Goal: Check status: Check status

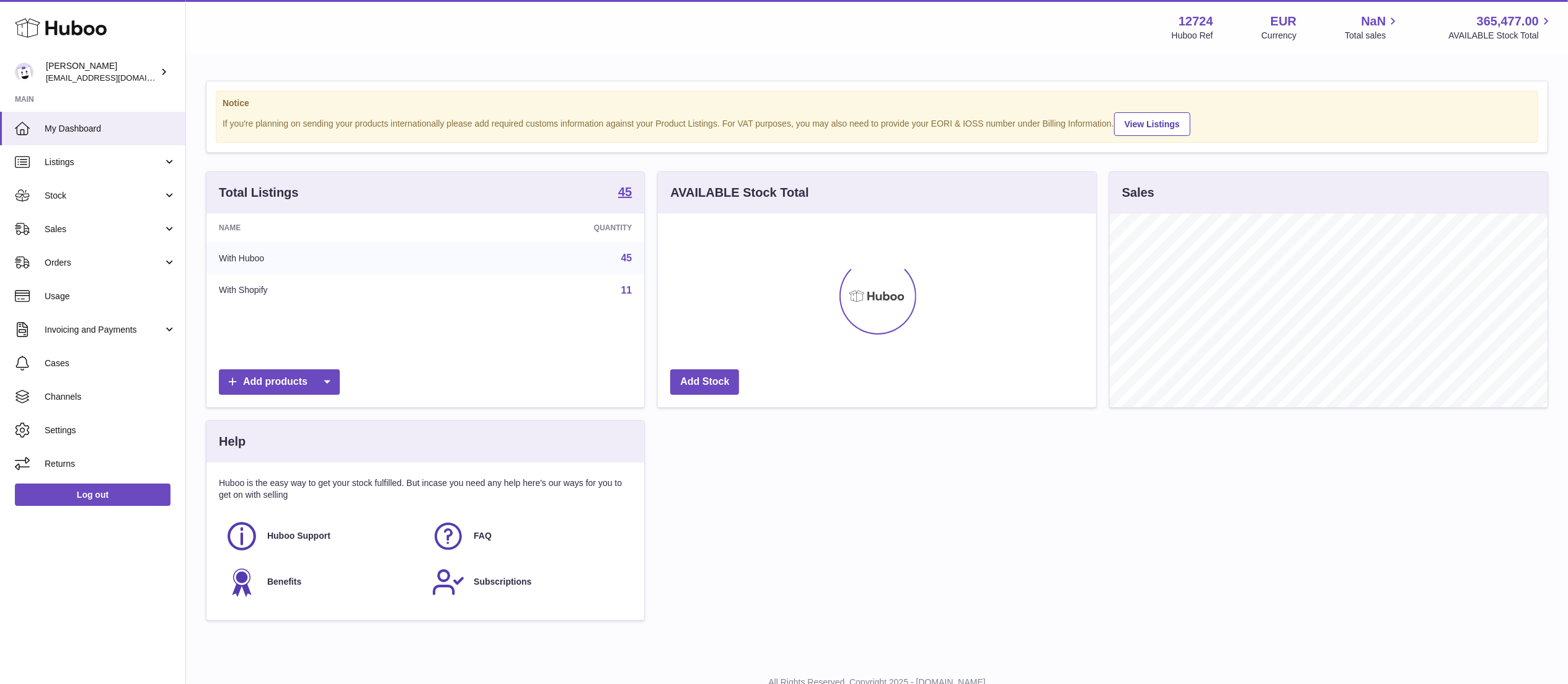
scroll to position [194, 438]
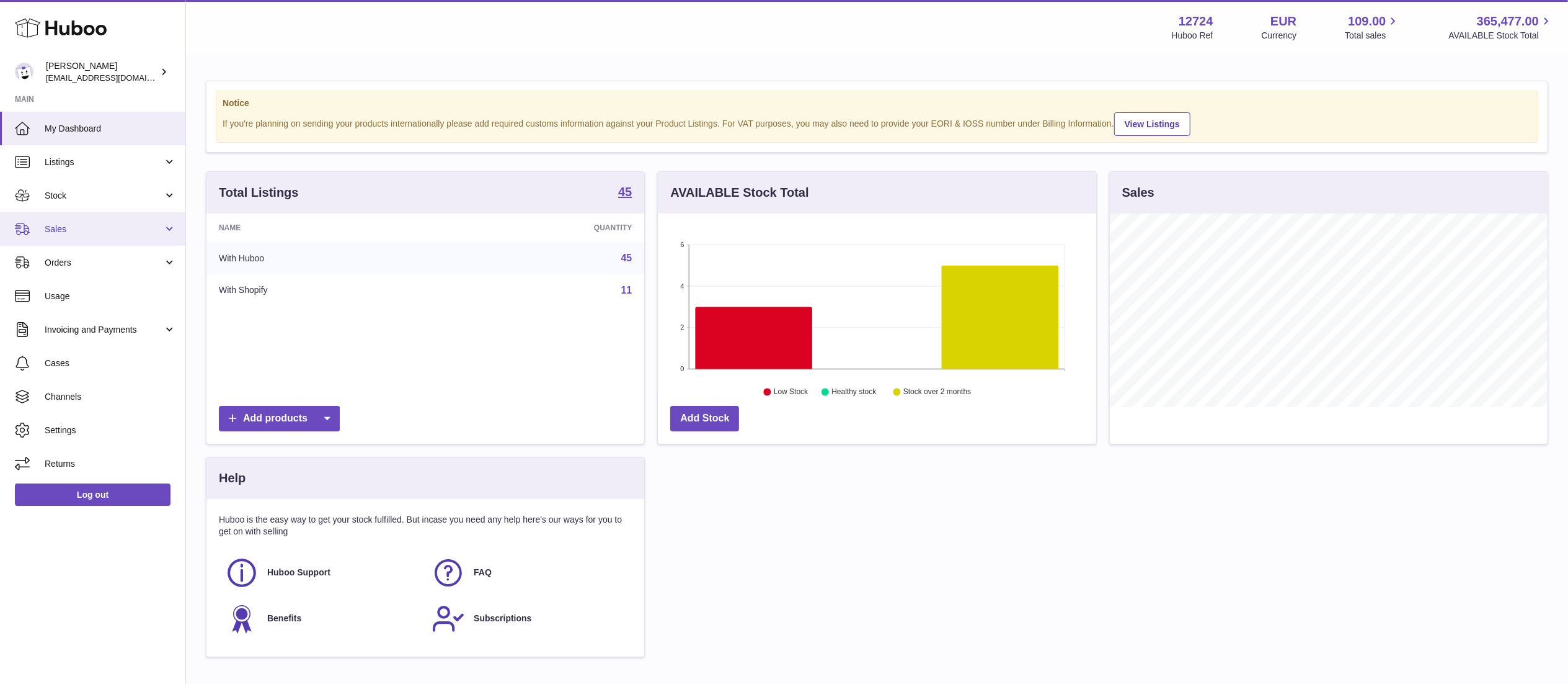
click at [112, 220] on link "Sales" at bounding box center [92, 229] width 185 height 33
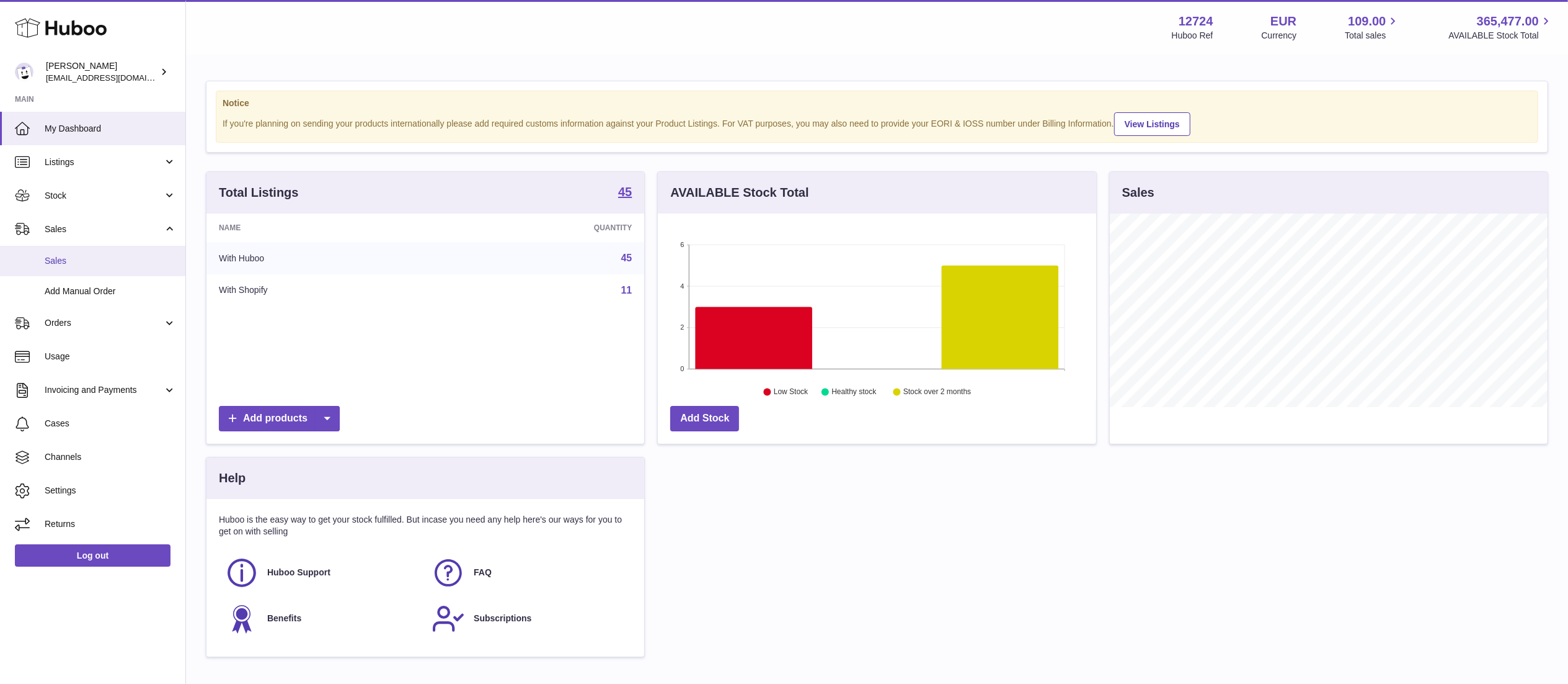
click at [90, 253] on link "Sales" at bounding box center [92, 261] width 185 height 30
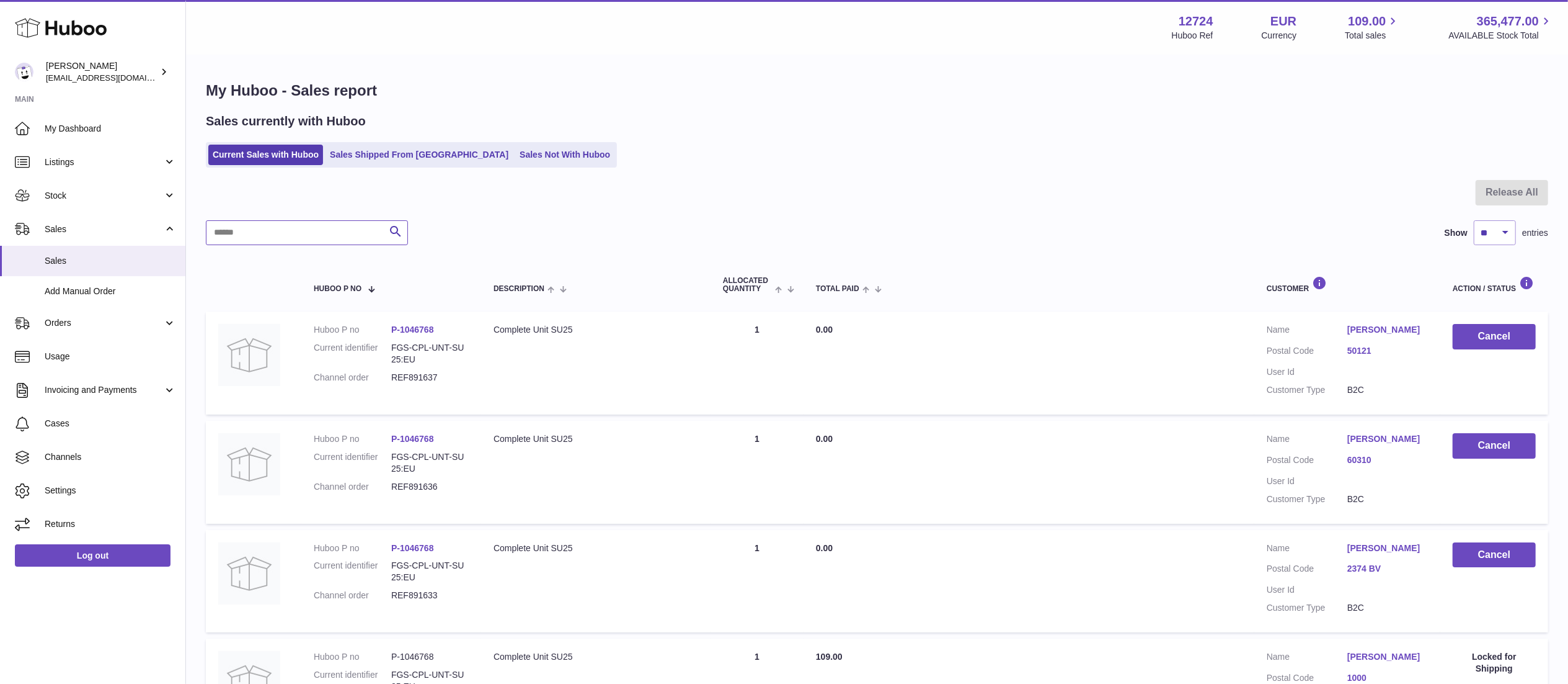
paste input "*********"
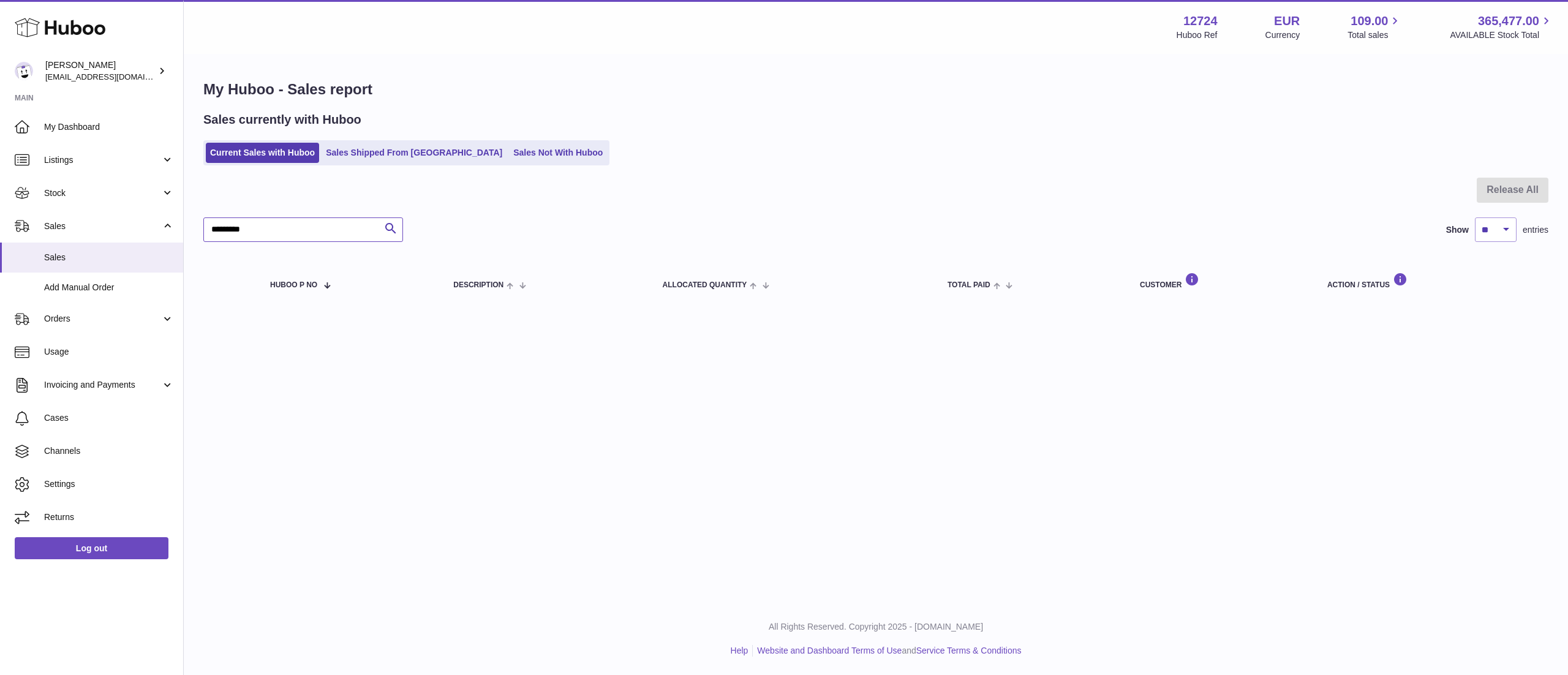
type input "*********"
click at [412, 156] on link "Sales Shipped From [GEOGRAPHIC_DATA]" at bounding box center [414, 153] width 185 height 20
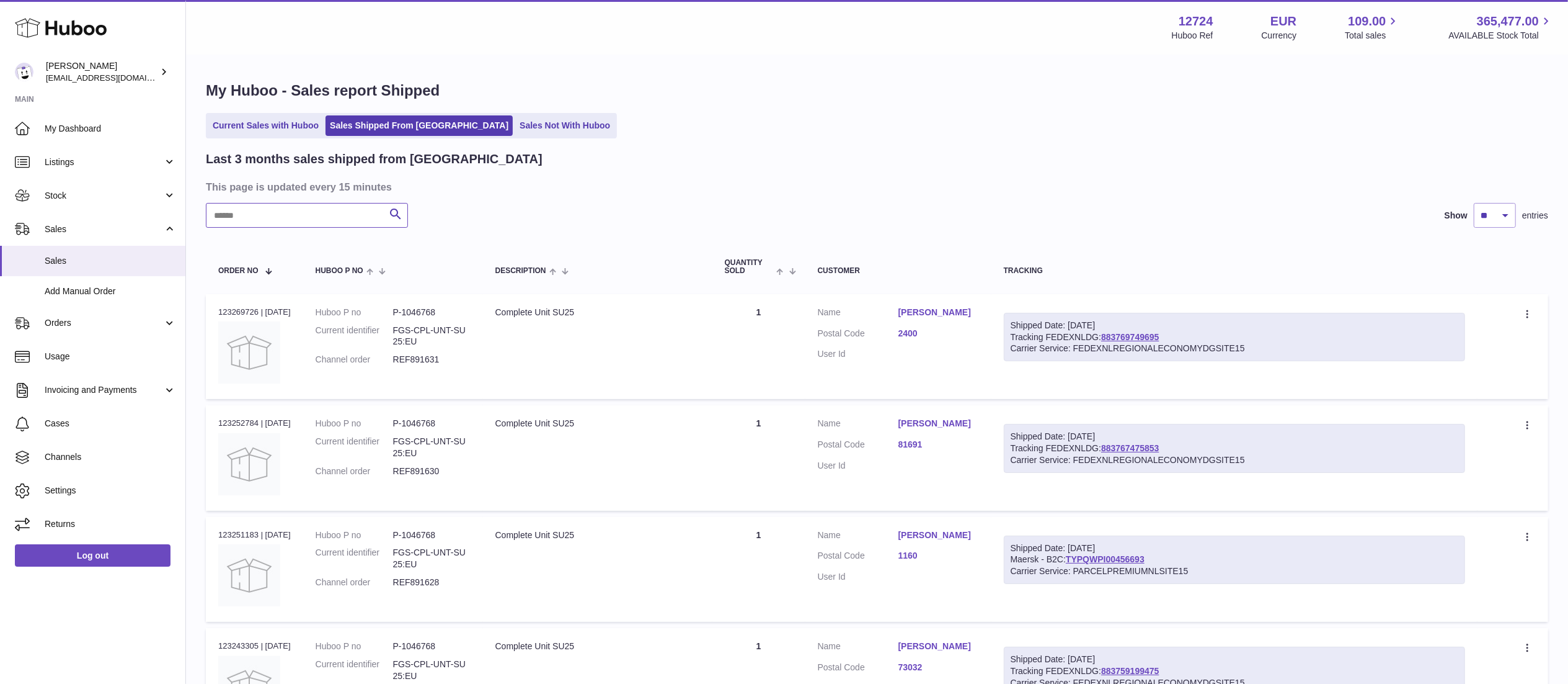
click at [348, 225] on input "text" at bounding box center [306, 216] width 202 height 25
paste input "*********"
type input "*********"
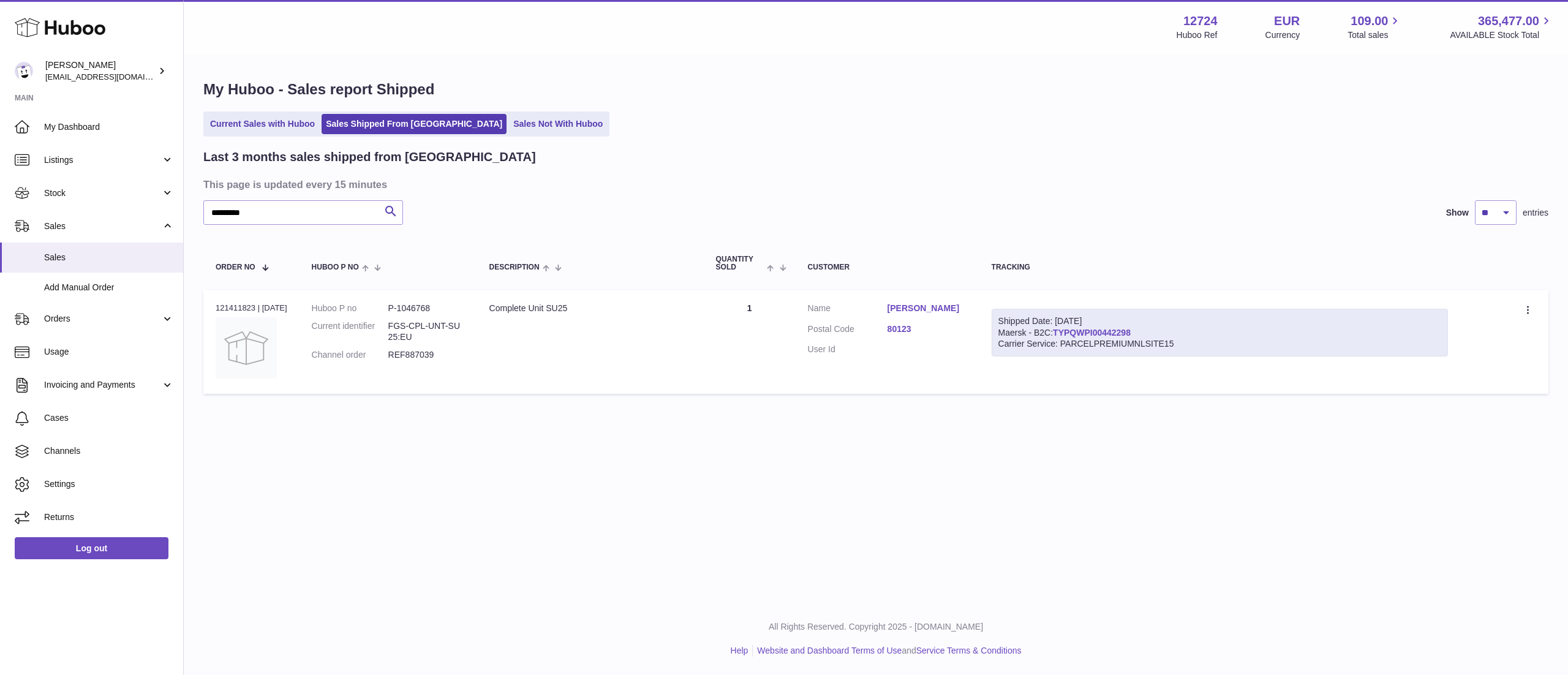
click at [1122, 328] on link "TYPQWPI00442298" at bounding box center [1091, 332] width 78 height 10
click at [417, 354] on dd "REF887039" at bounding box center [427, 355] width 76 height 12
copy dd "REF887039"
click at [418, 308] on dd "P-1046768" at bounding box center [427, 308] width 76 height 12
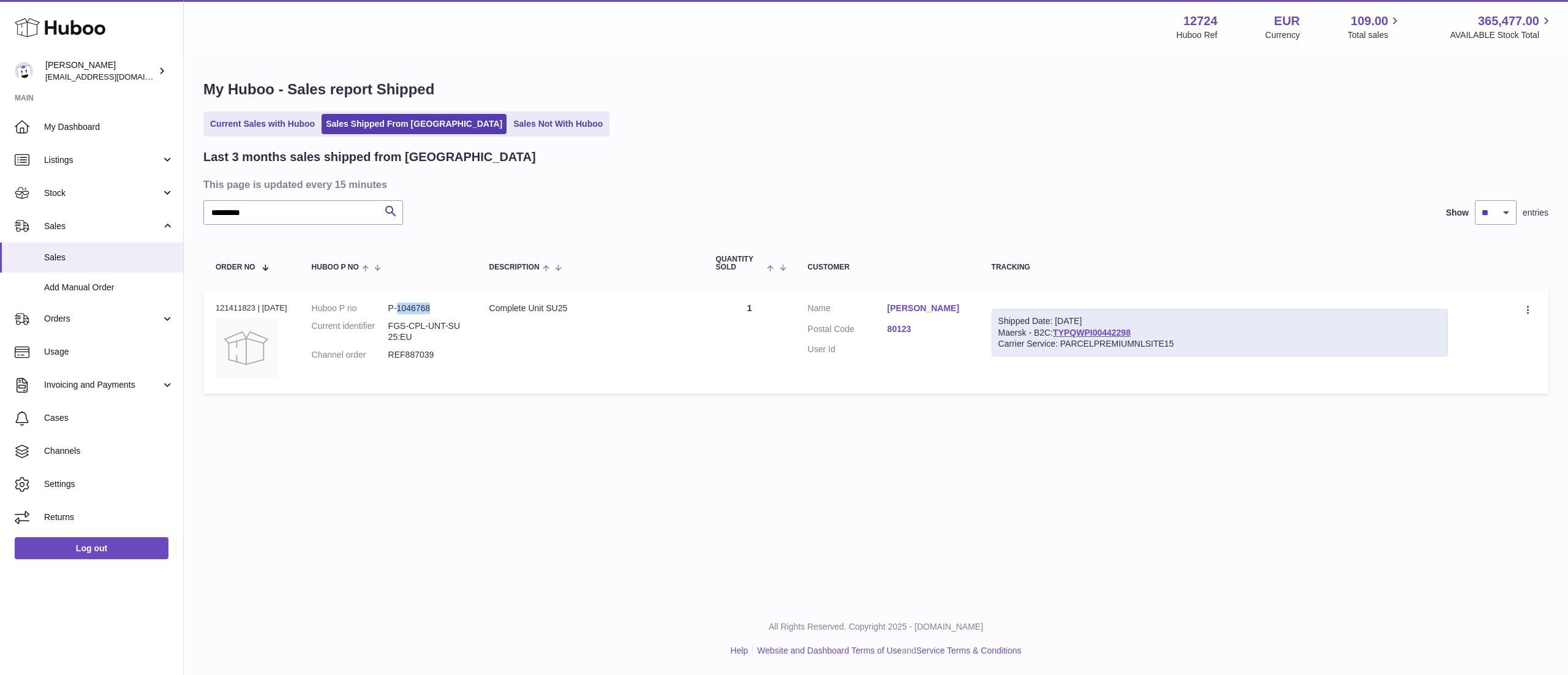
click at [418, 308] on dd "P-1046768" at bounding box center [427, 308] width 76 height 12
copy dd "1046768"
click at [409, 120] on link "Sales Shipped From [GEOGRAPHIC_DATA]" at bounding box center [414, 123] width 185 height 20
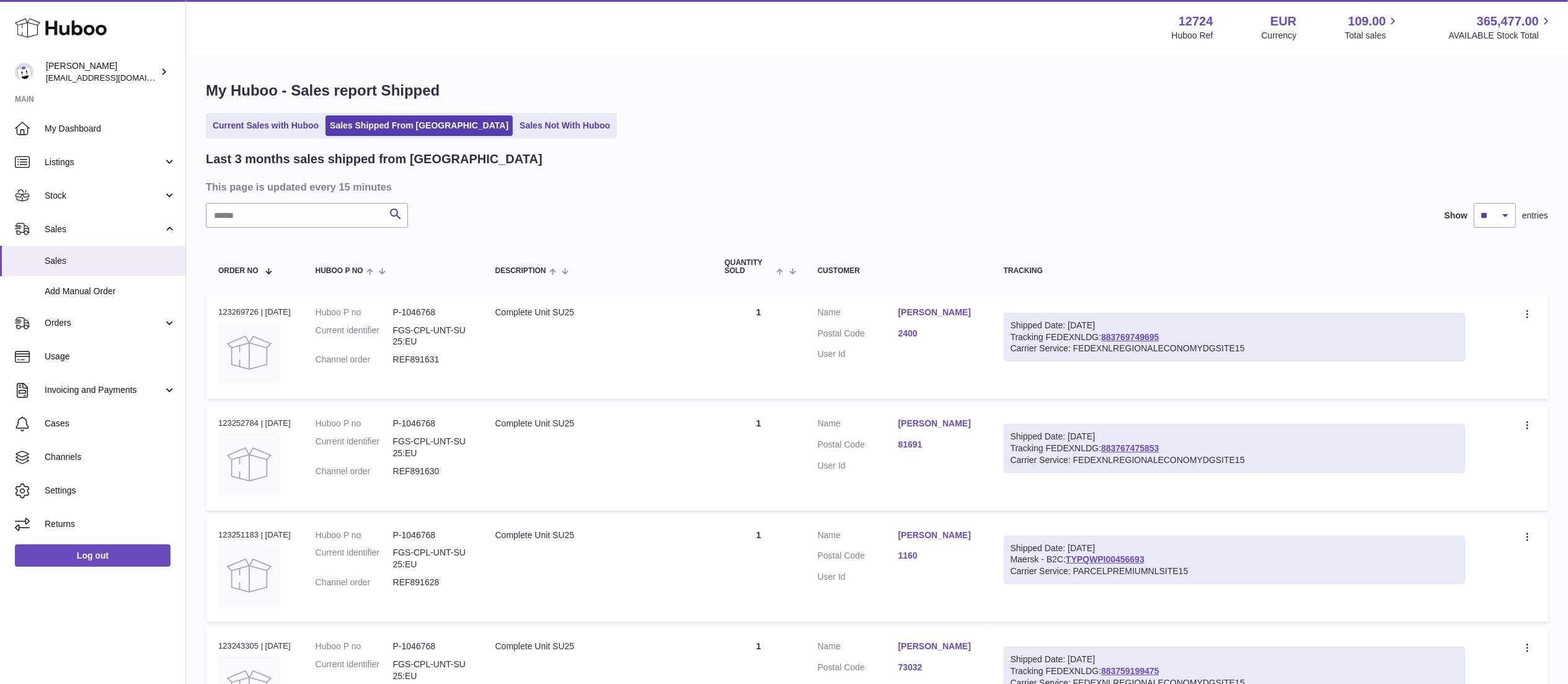
click at [922, 333] on link "2400" at bounding box center [938, 333] width 81 height 12
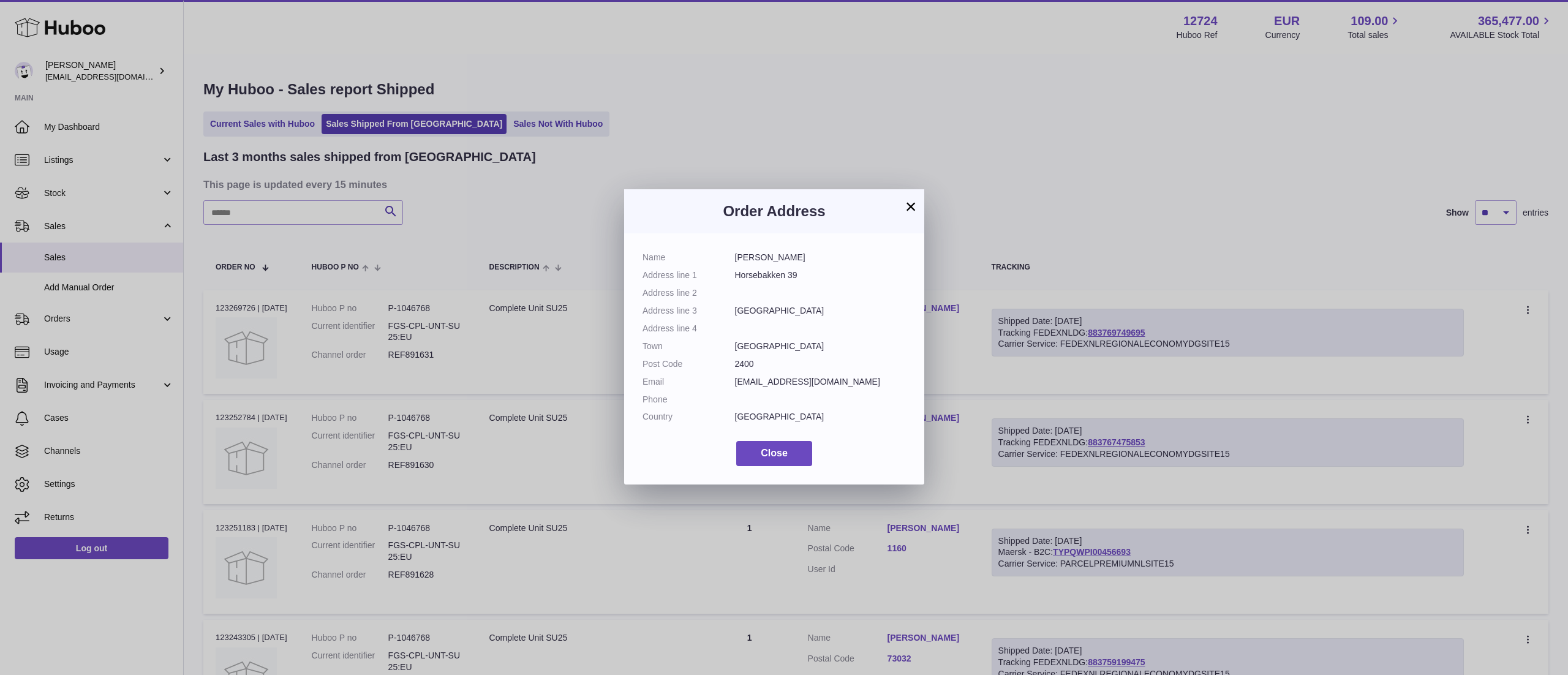
click at [905, 204] on button "×" at bounding box center [910, 206] width 15 height 15
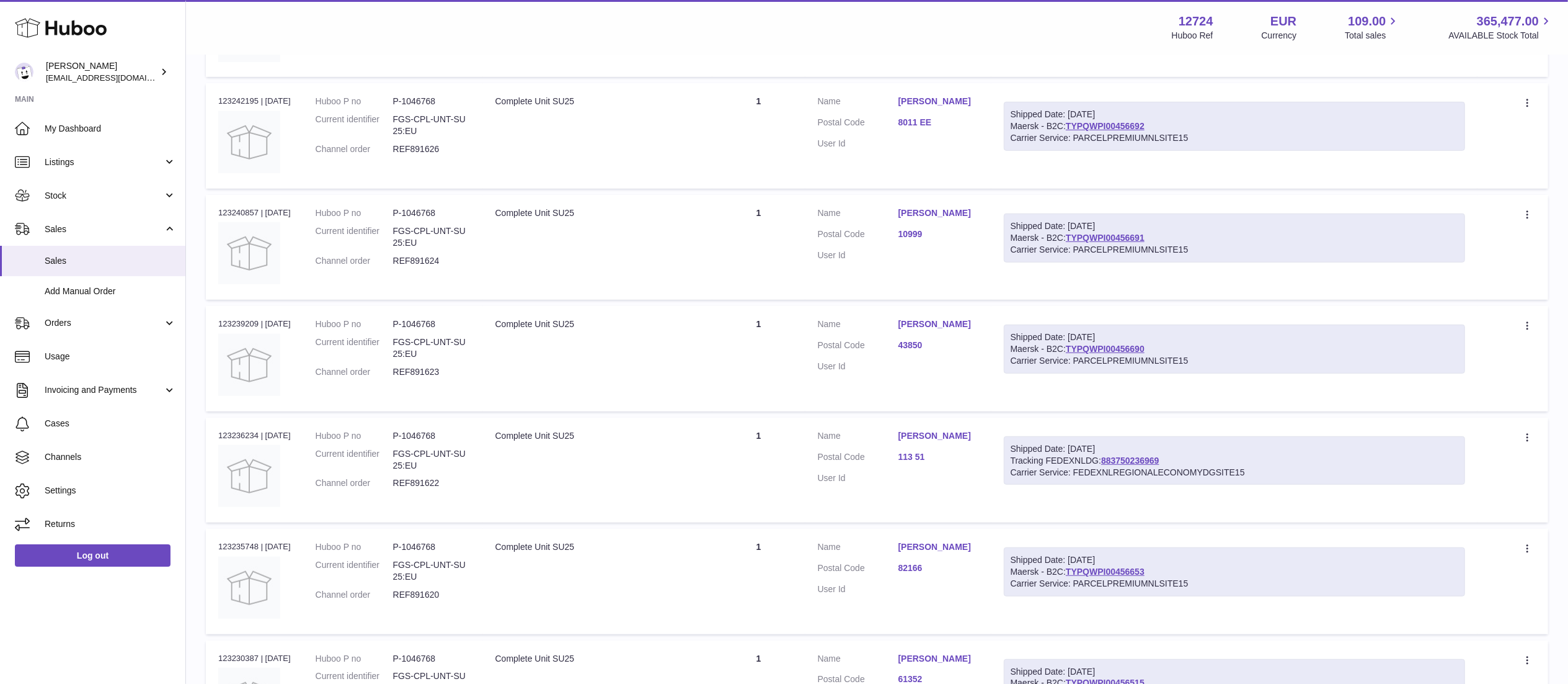
scroll to position [852, 0]
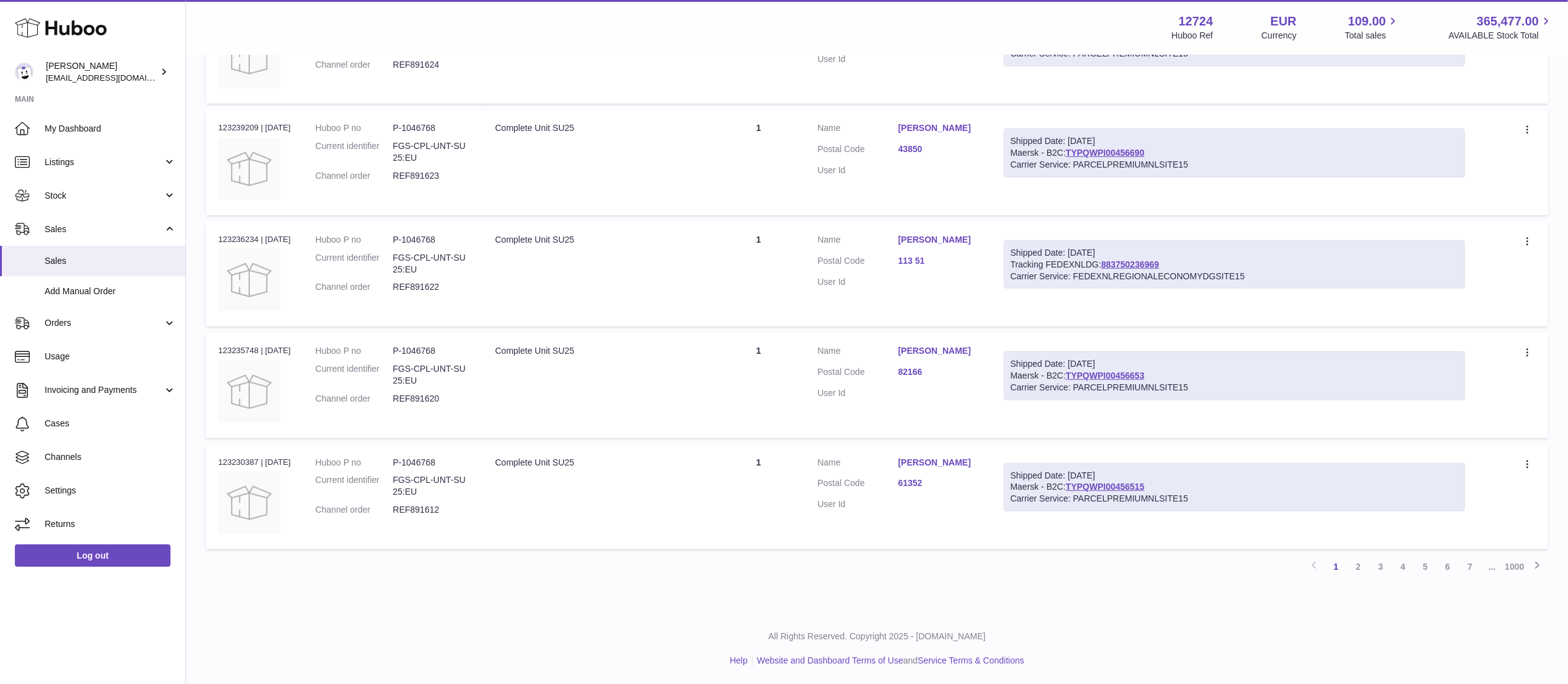
click at [938, 492] on dd "61352" at bounding box center [938, 484] width 81 height 15
click at [923, 489] on link "61352" at bounding box center [938, 483] width 81 height 12
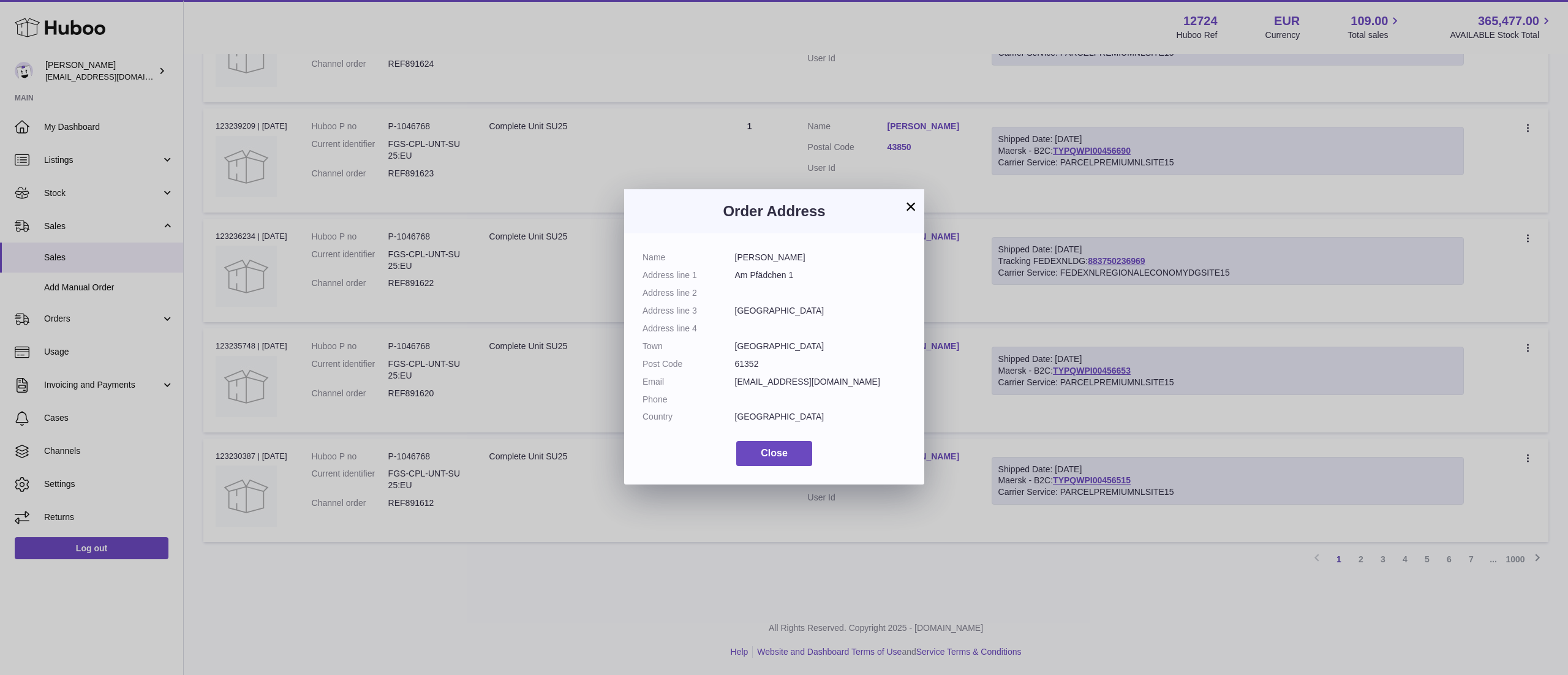
click at [912, 207] on button "×" at bounding box center [910, 206] width 15 height 15
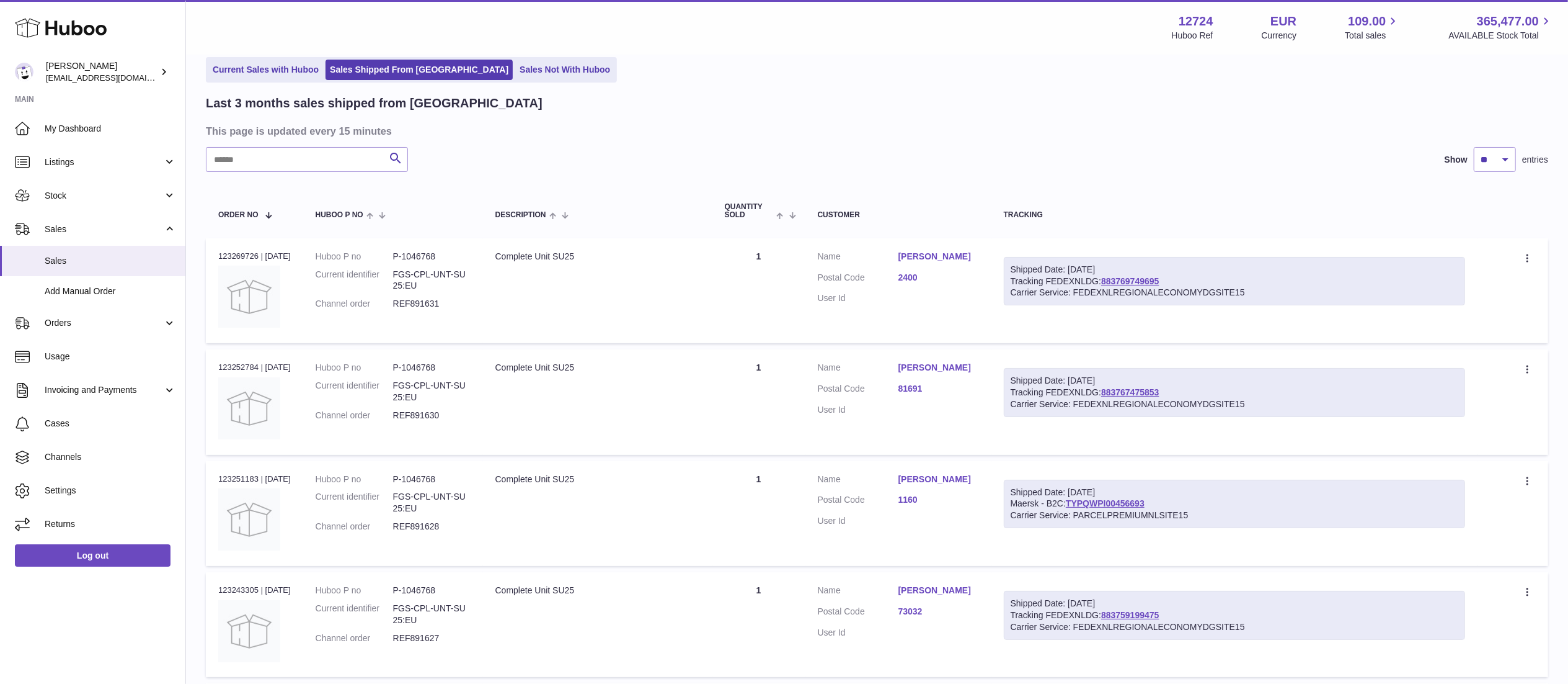
scroll to position [0, 0]
